Goal: Check status: Check status

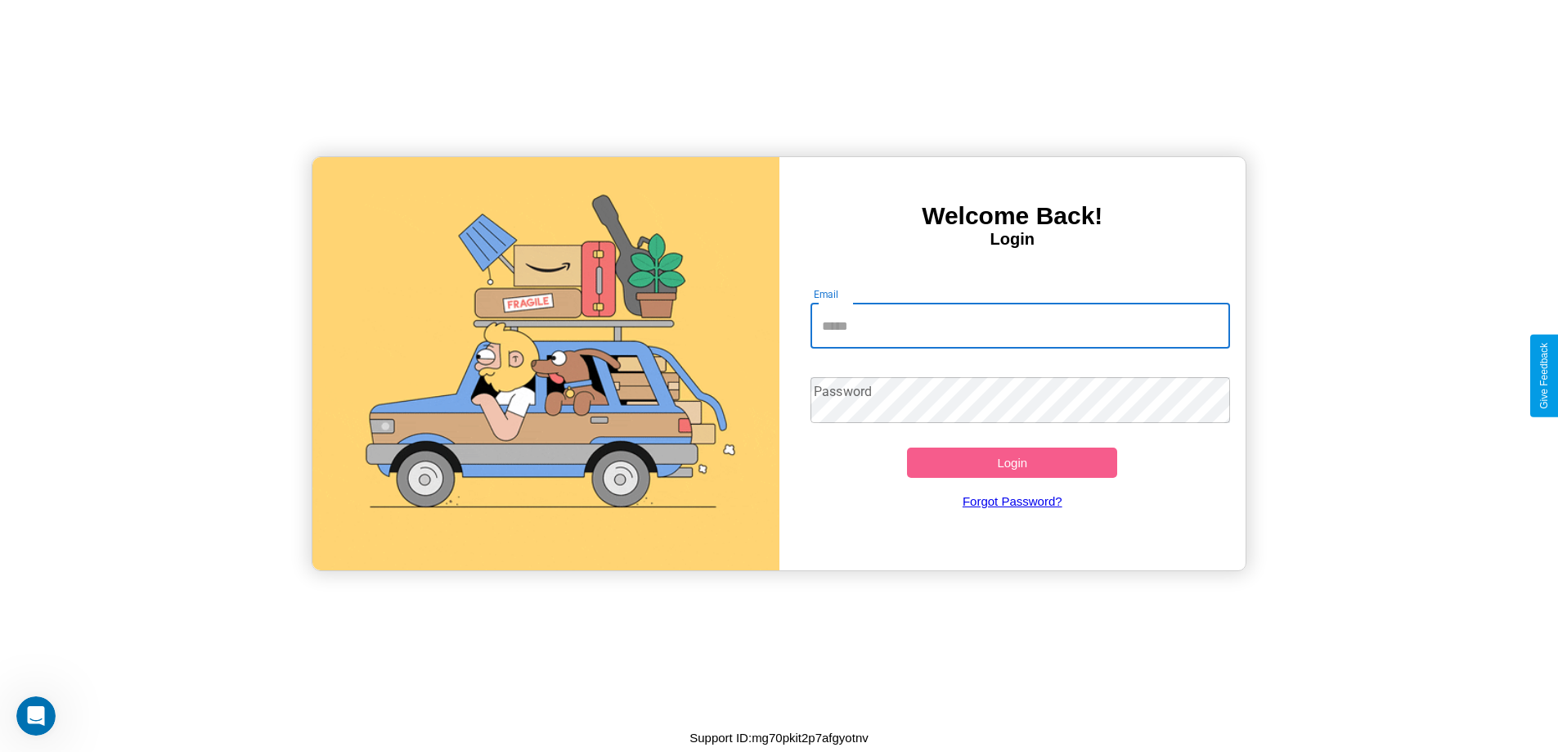
click at [1020, 325] on input "Email" at bounding box center [1020, 326] width 420 height 46
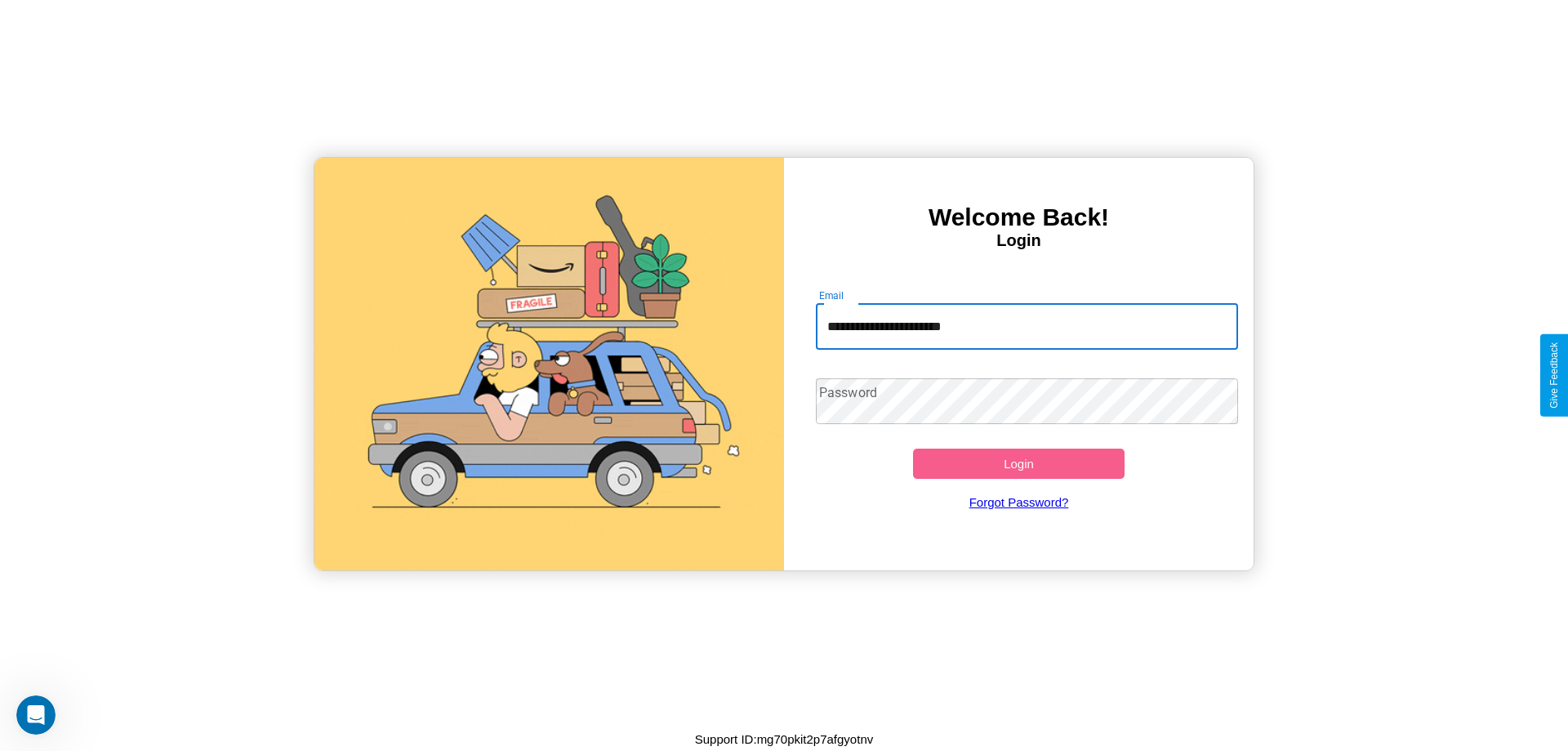
type input "**********"
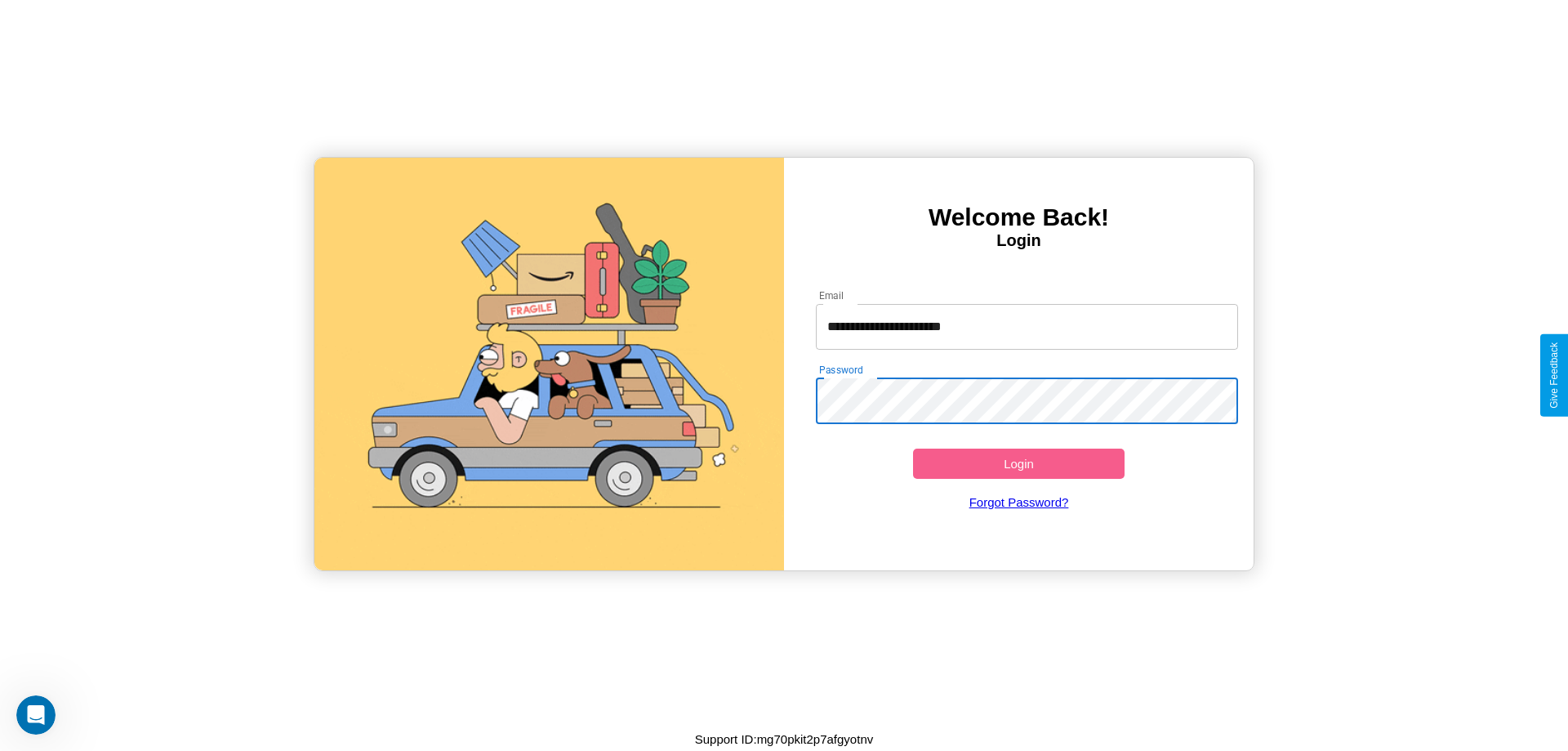
click at [1019, 463] on button "Login" at bounding box center [1019, 463] width 212 height 30
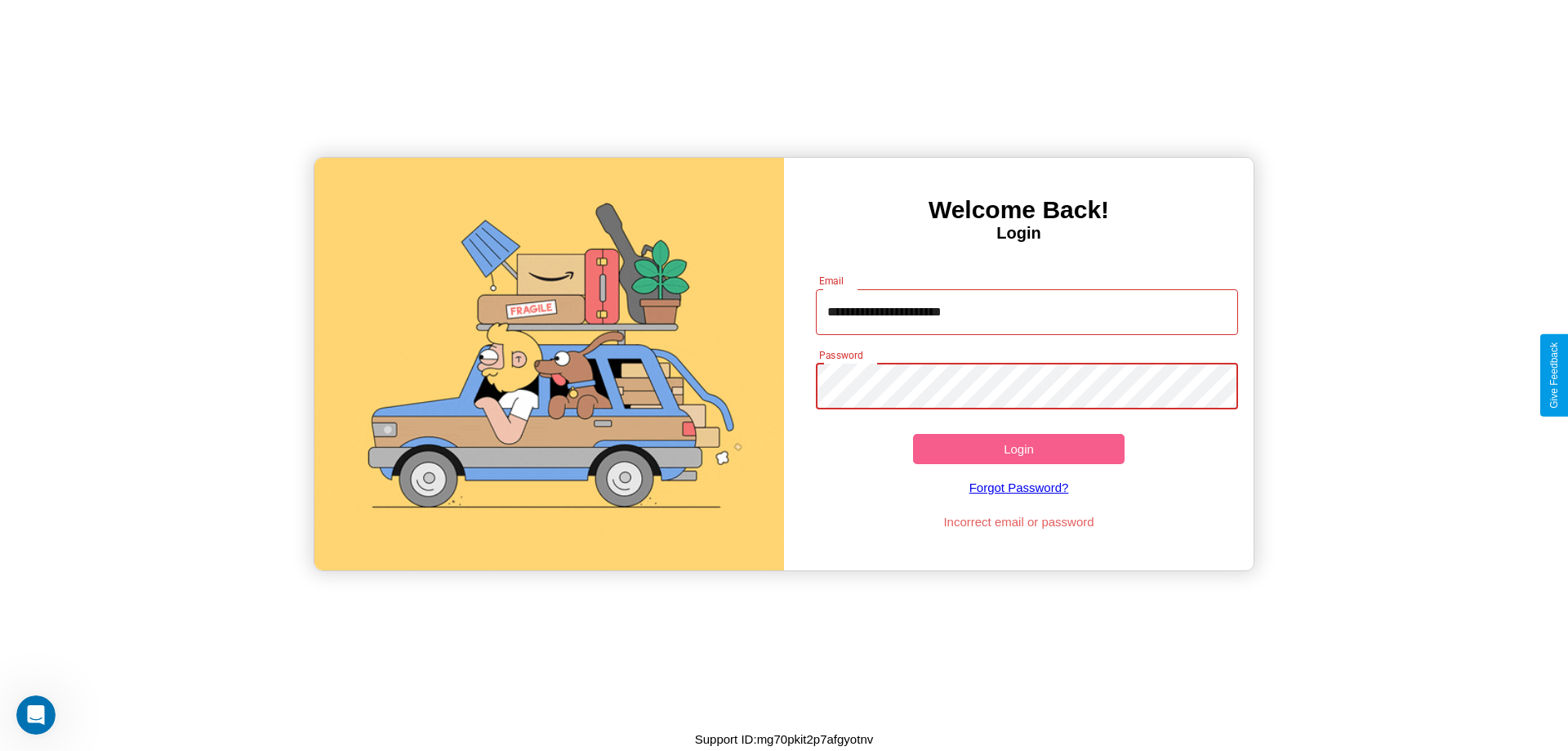
click at [1019, 448] on button "Login" at bounding box center [1019, 448] width 212 height 30
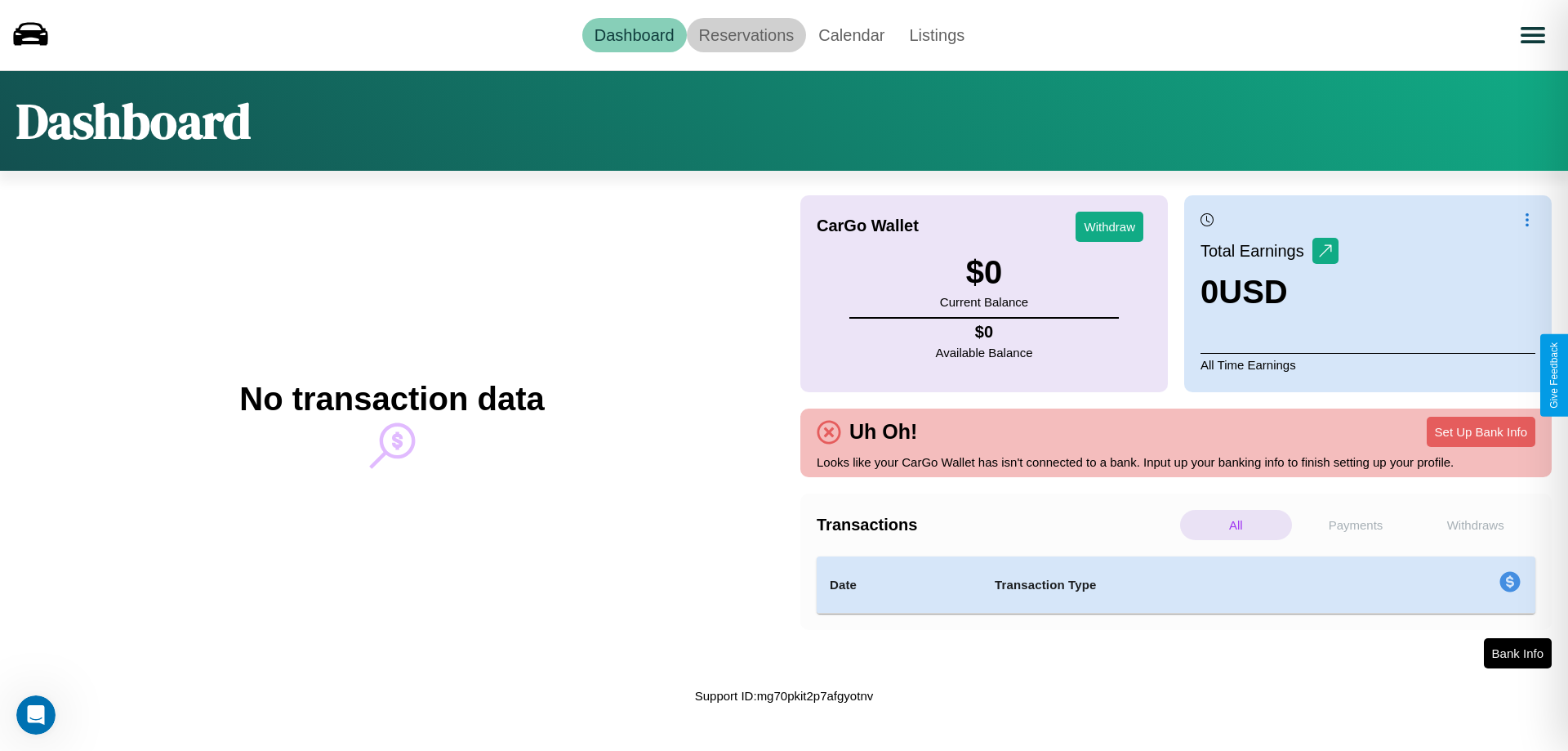
click at [746, 34] on link "Reservations" at bounding box center [747, 35] width 120 height 34
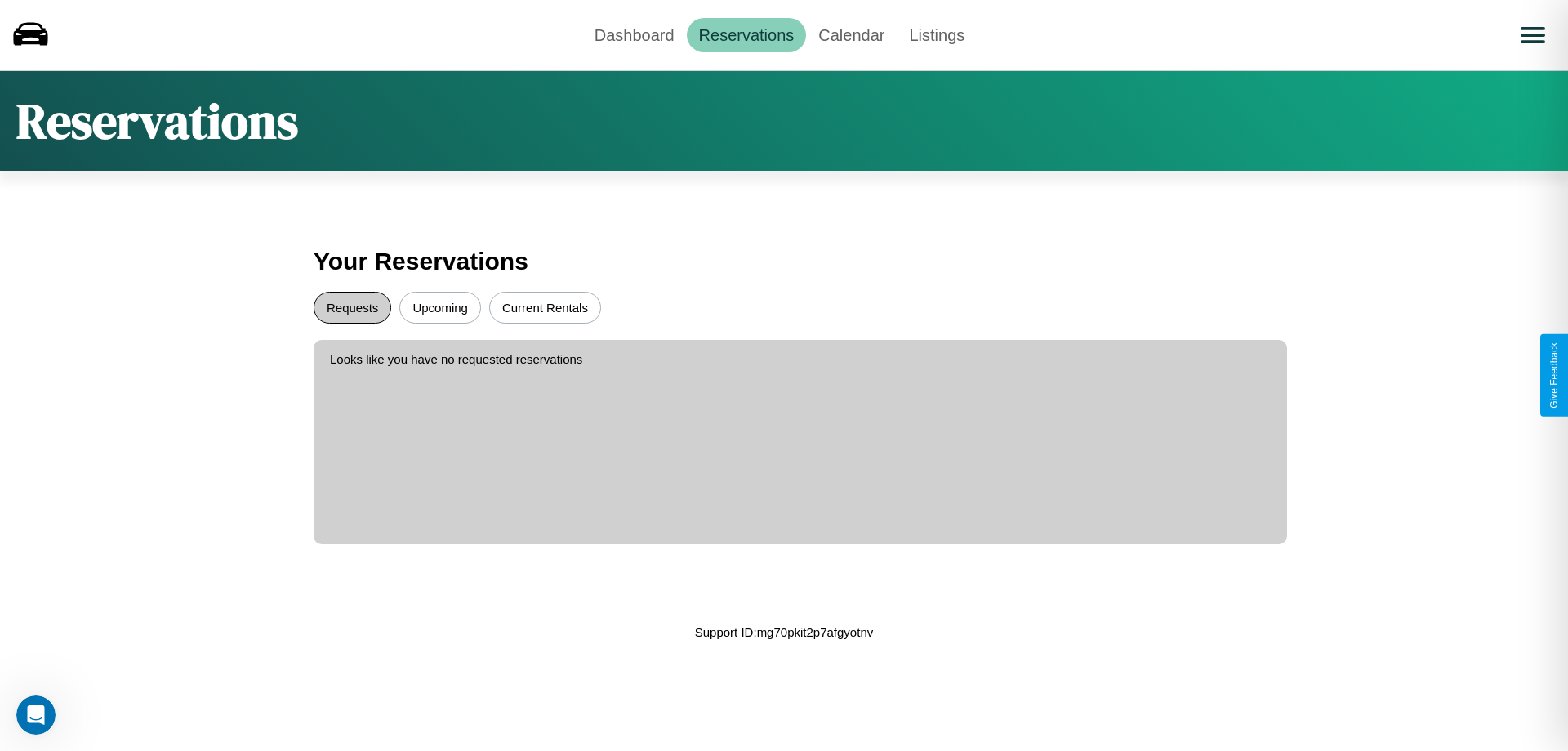
click at [352, 307] on button "Requests" at bounding box center [353, 308] width 78 height 32
click at [440, 307] on button "Upcoming" at bounding box center [440, 308] width 82 height 32
click at [634, 34] on link "Dashboard" at bounding box center [634, 35] width 105 height 34
